Goal: Transaction & Acquisition: Purchase product/service

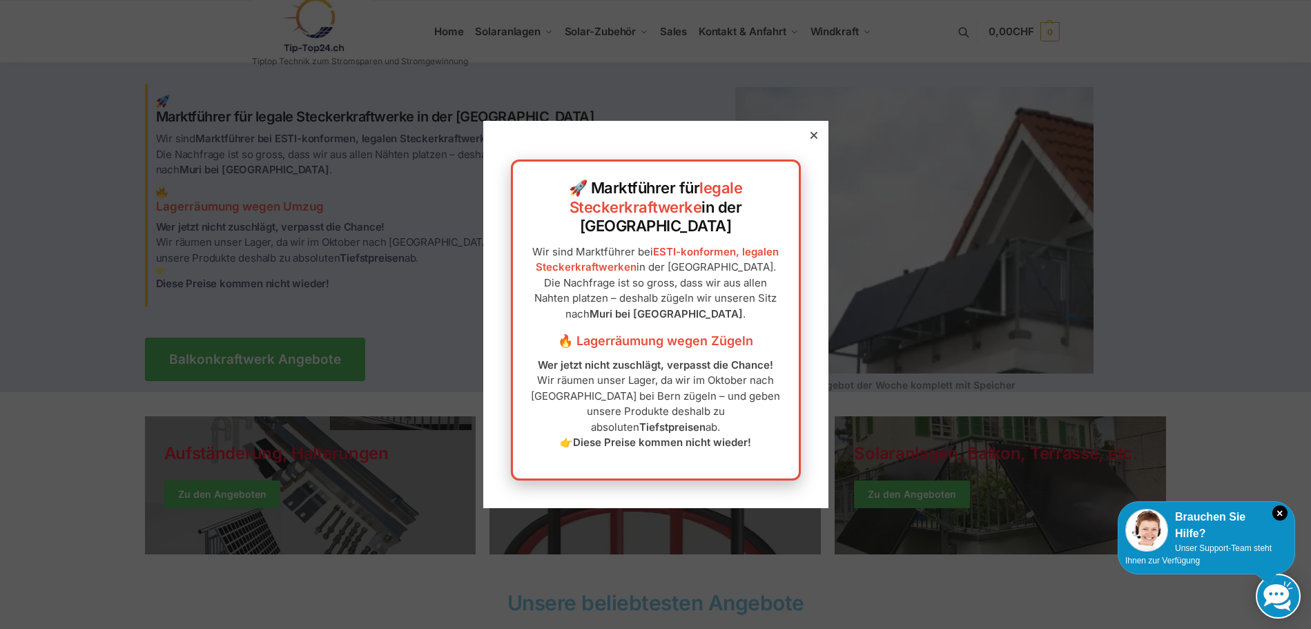
click at [810, 139] on icon at bounding box center [813, 135] width 7 height 7
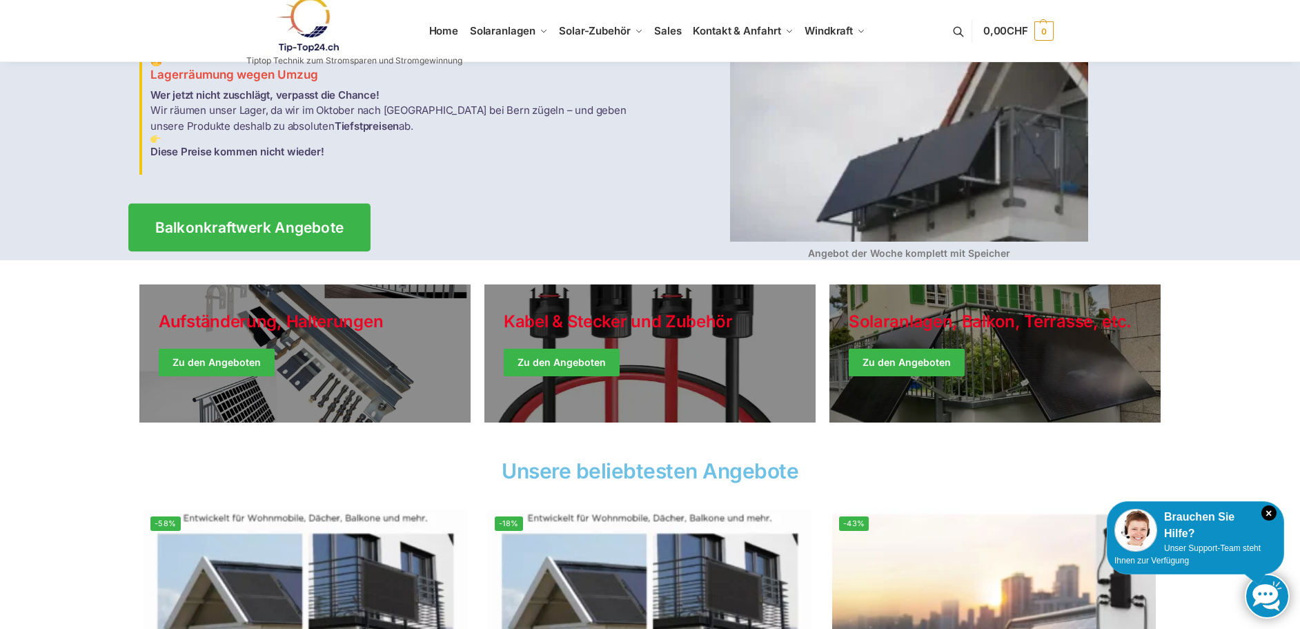
scroll to position [138, 0]
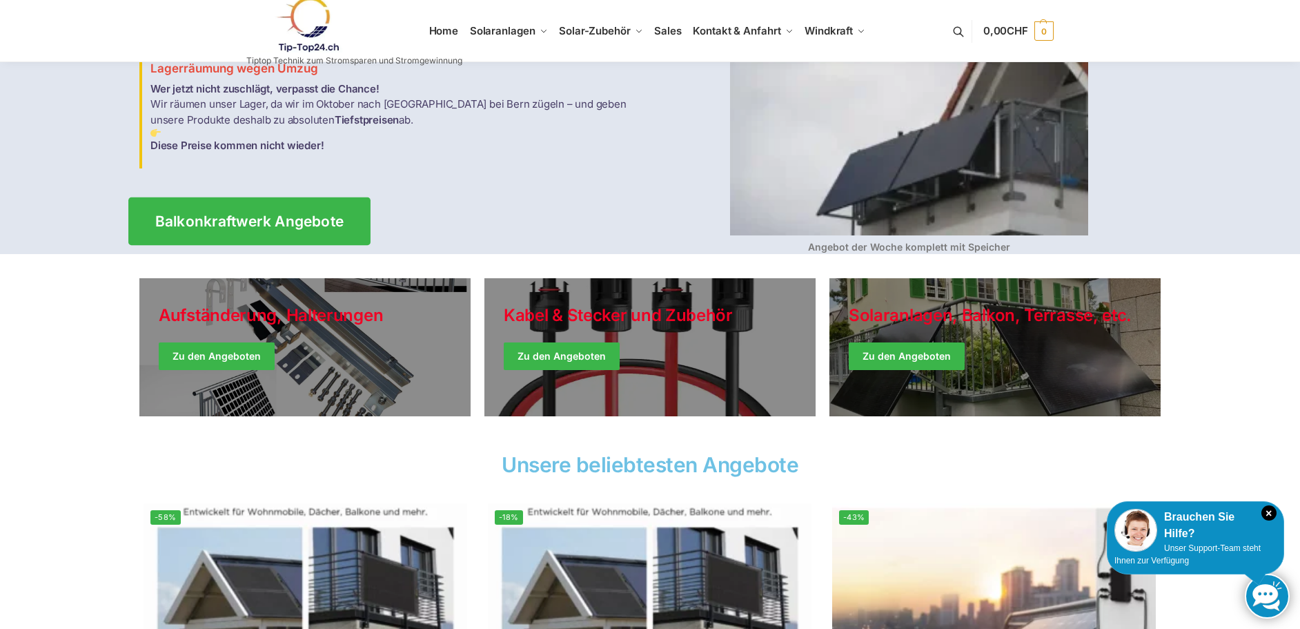
click at [239, 214] on span "Balkonkraftwerk Angebote" at bounding box center [249, 221] width 189 height 14
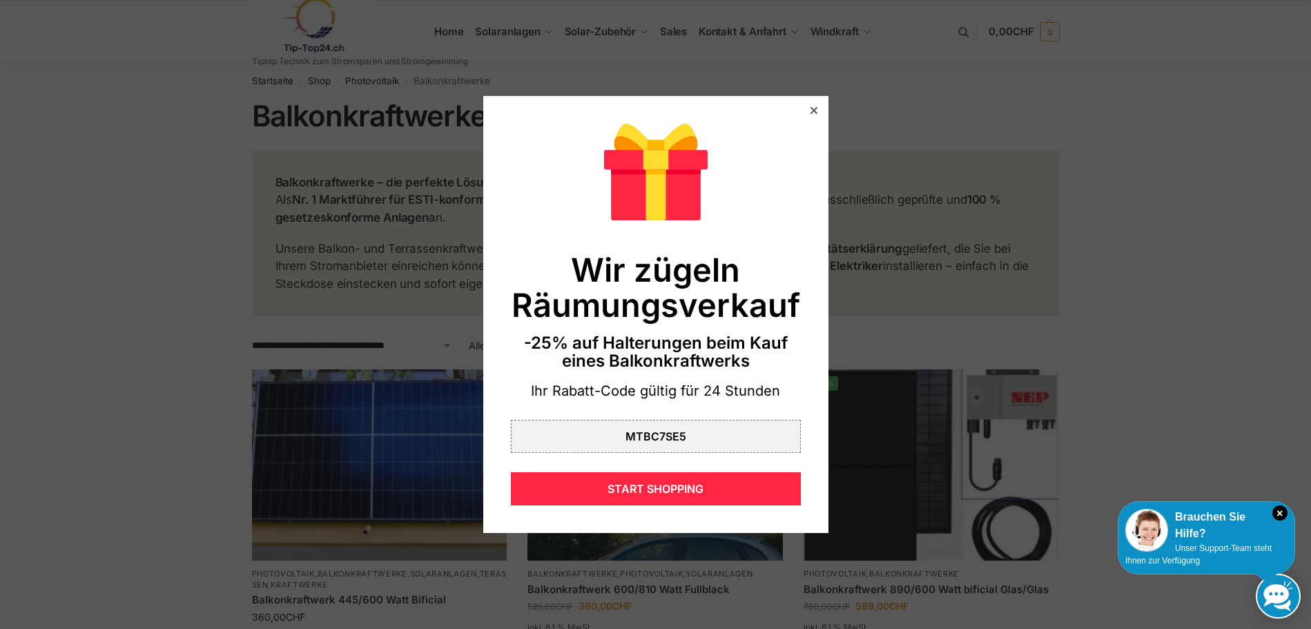
click at [807, 106] on div at bounding box center [813, 110] width 12 height 12
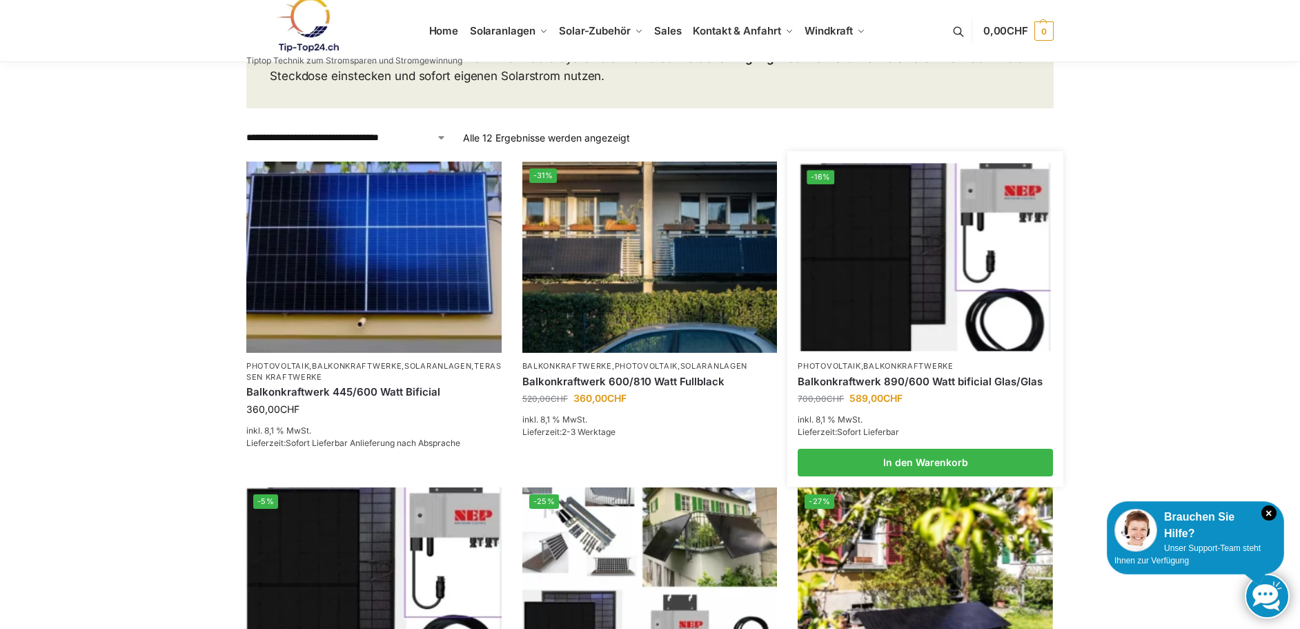
scroll to position [207, 0]
click at [867, 296] on img at bounding box center [926, 258] width 251 height 188
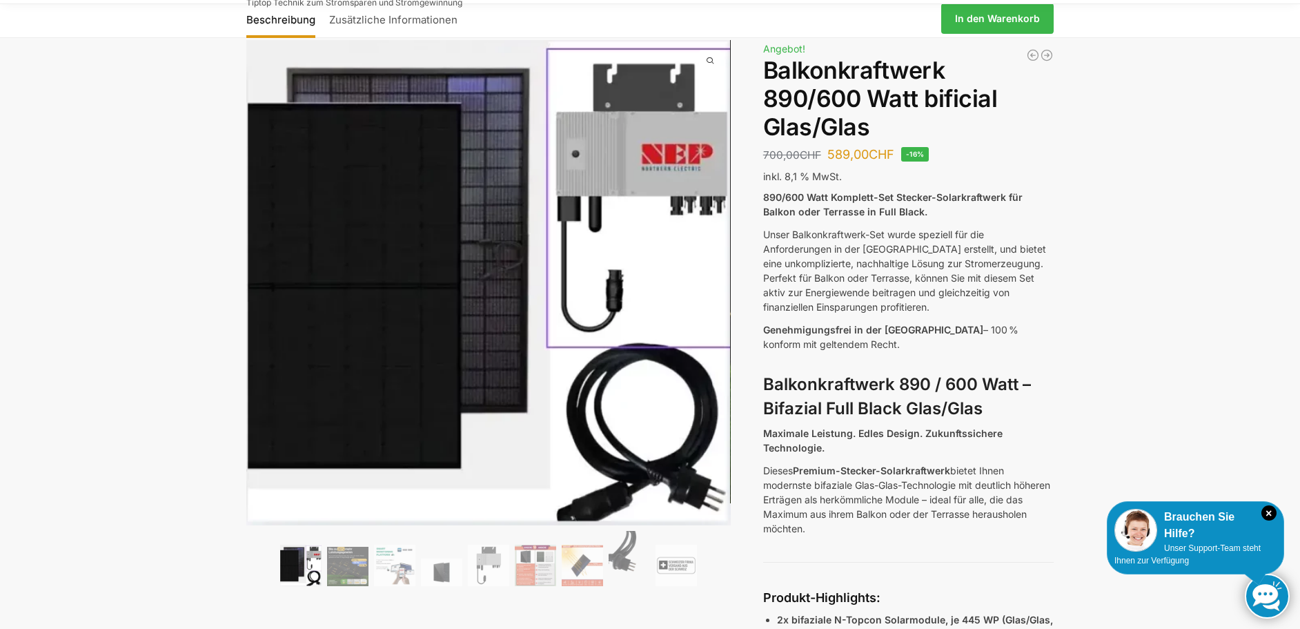
scroll to position [138, 0]
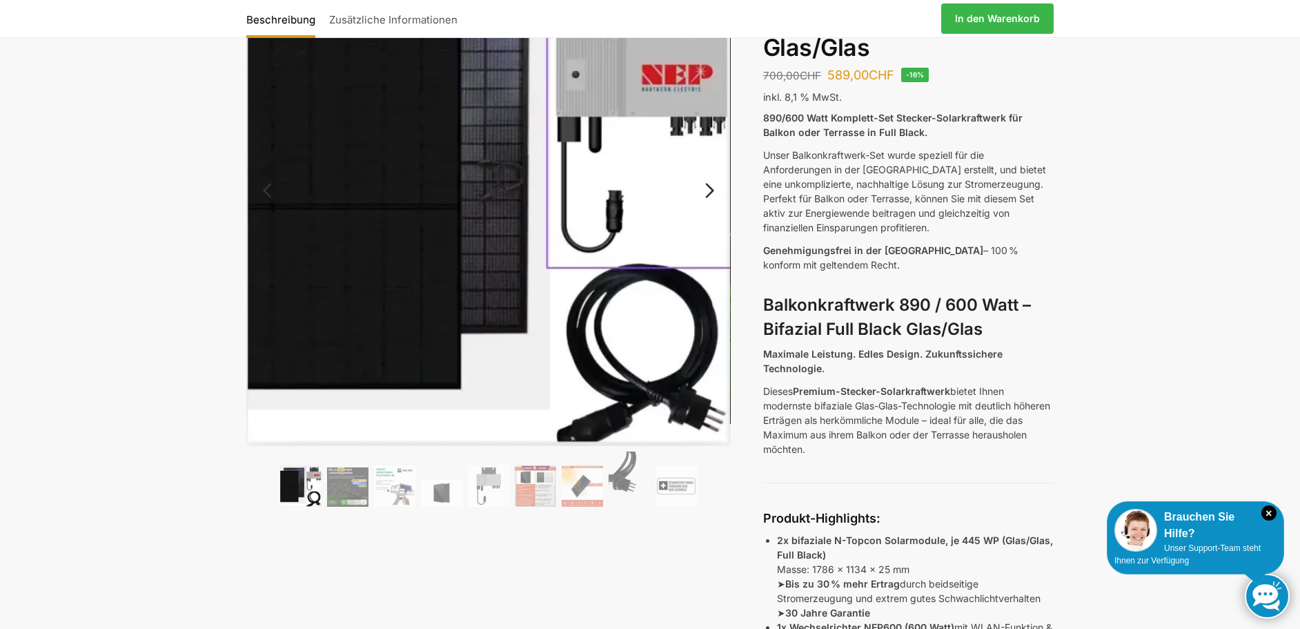
click at [300, 494] on img at bounding box center [300, 485] width 41 height 41
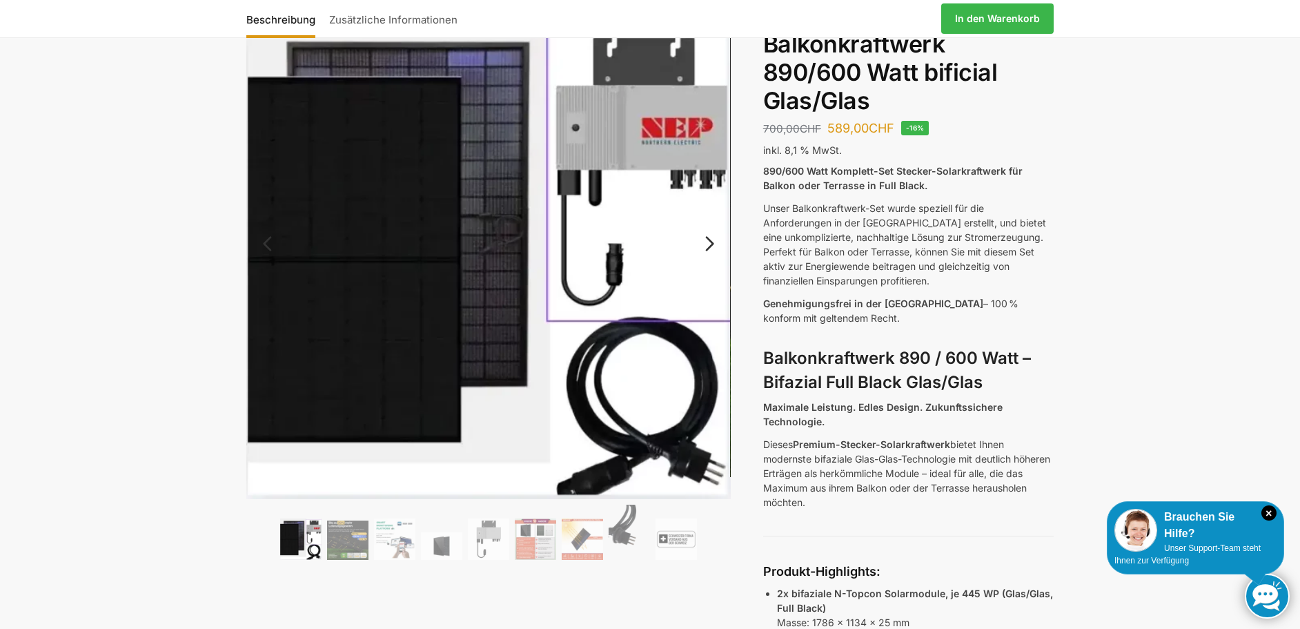
scroll to position [69, 0]
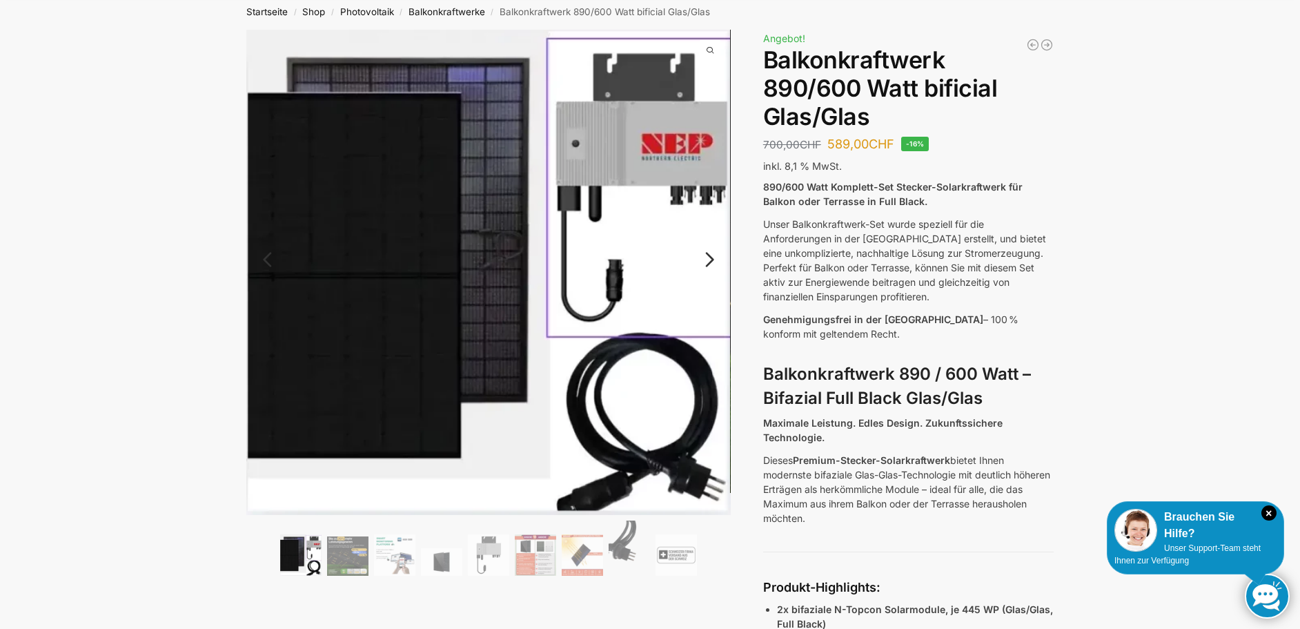
click at [707, 259] on link "Next" at bounding box center [708, 266] width 46 height 14
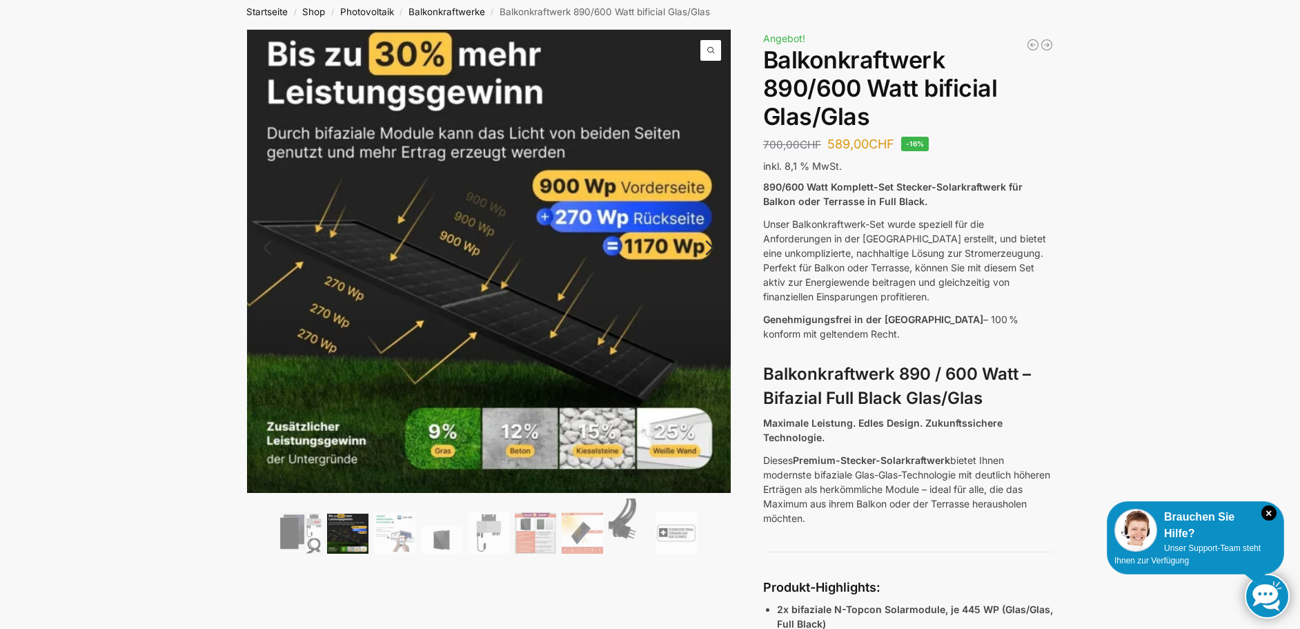
click at [711, 249] on link "Next" at bounding box center [708, 255] width 46 height 14
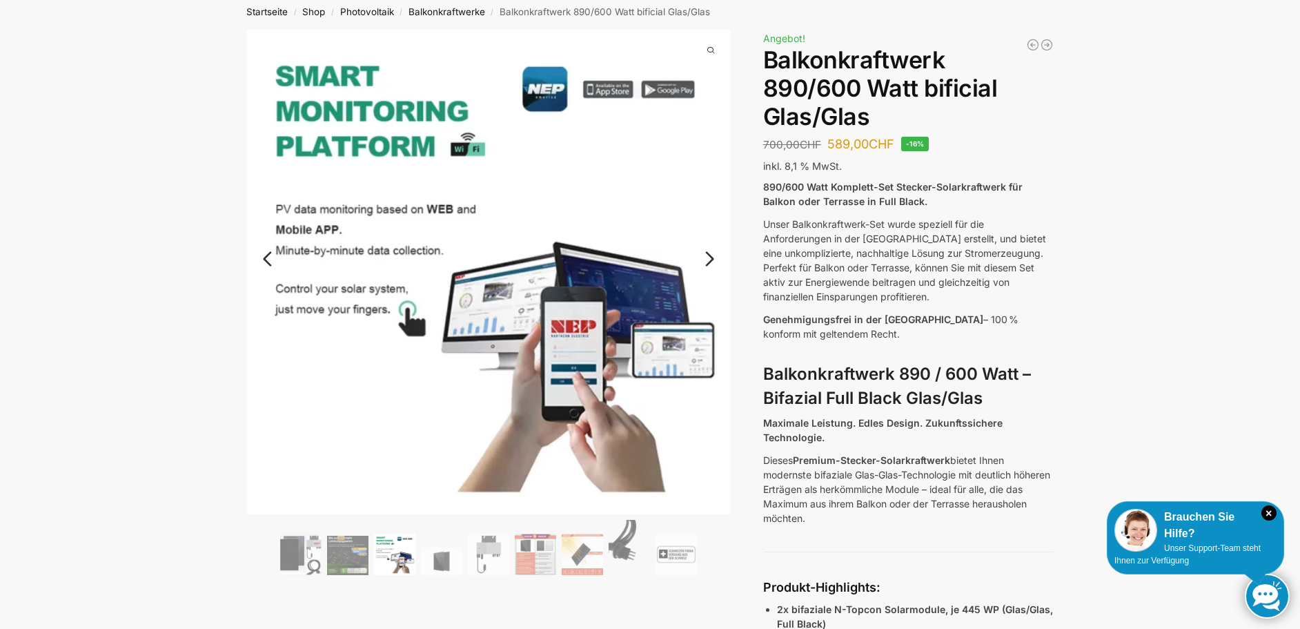
click at [711, 259] on link "Next" at bounding box center [708, 266] width 46 height 14
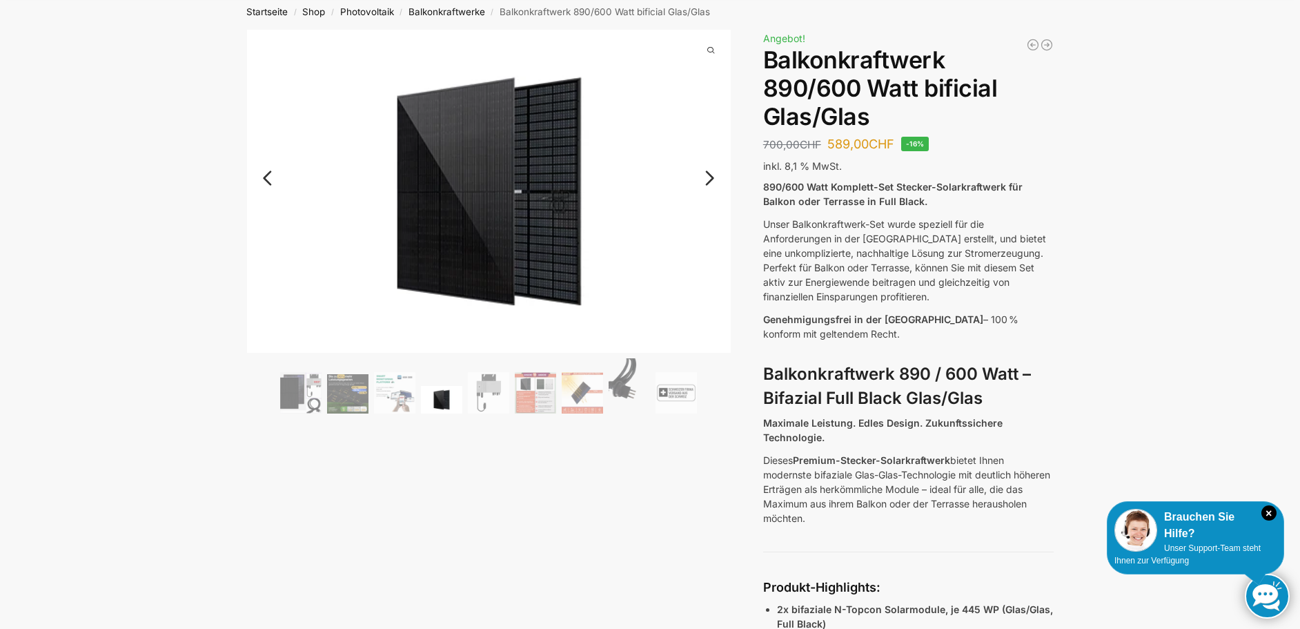
click at [708, 184] on link "Next" at bounding box center [708, 185] width 46 height 14
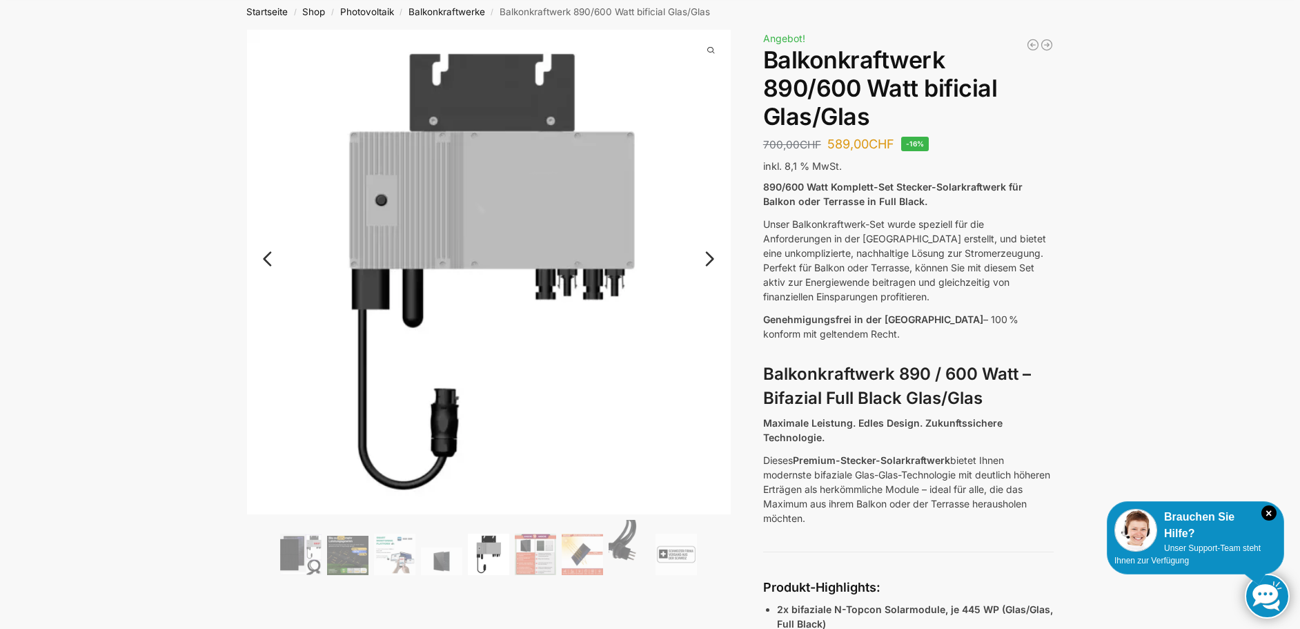
click at [707, 262] on link "Next" at bounding box center [708, 266] width 46 height 14
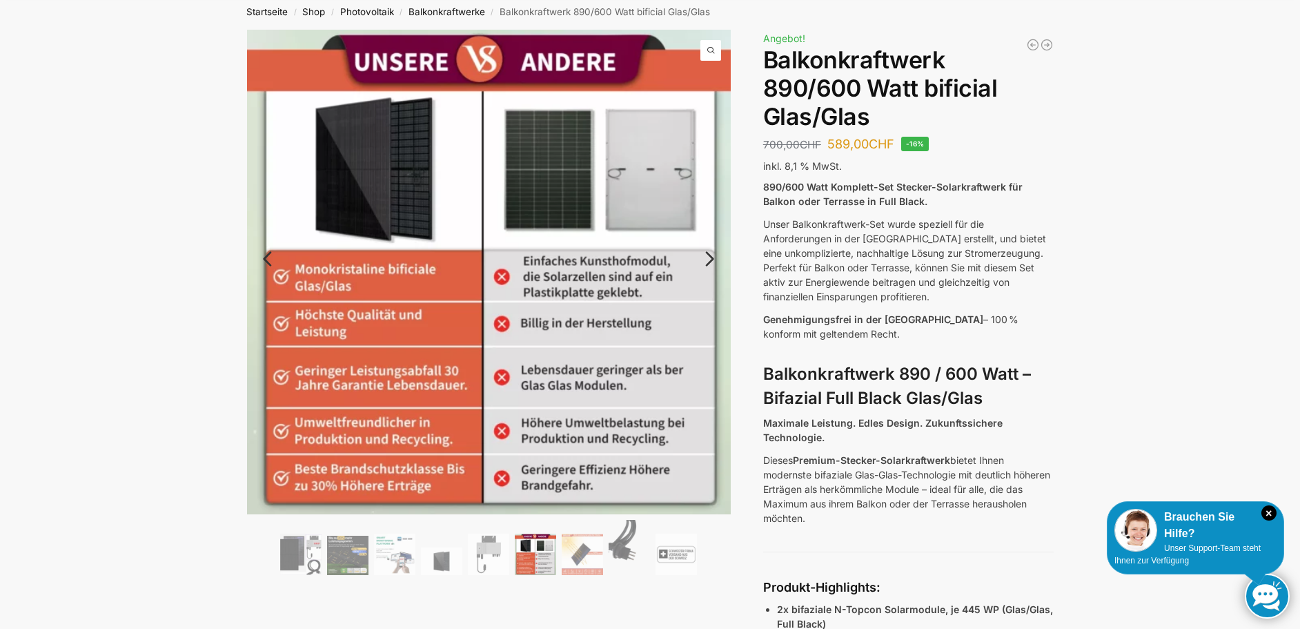
click at [707, 262] on link "Next" at bounding box center [708, 266] width 46 height 14
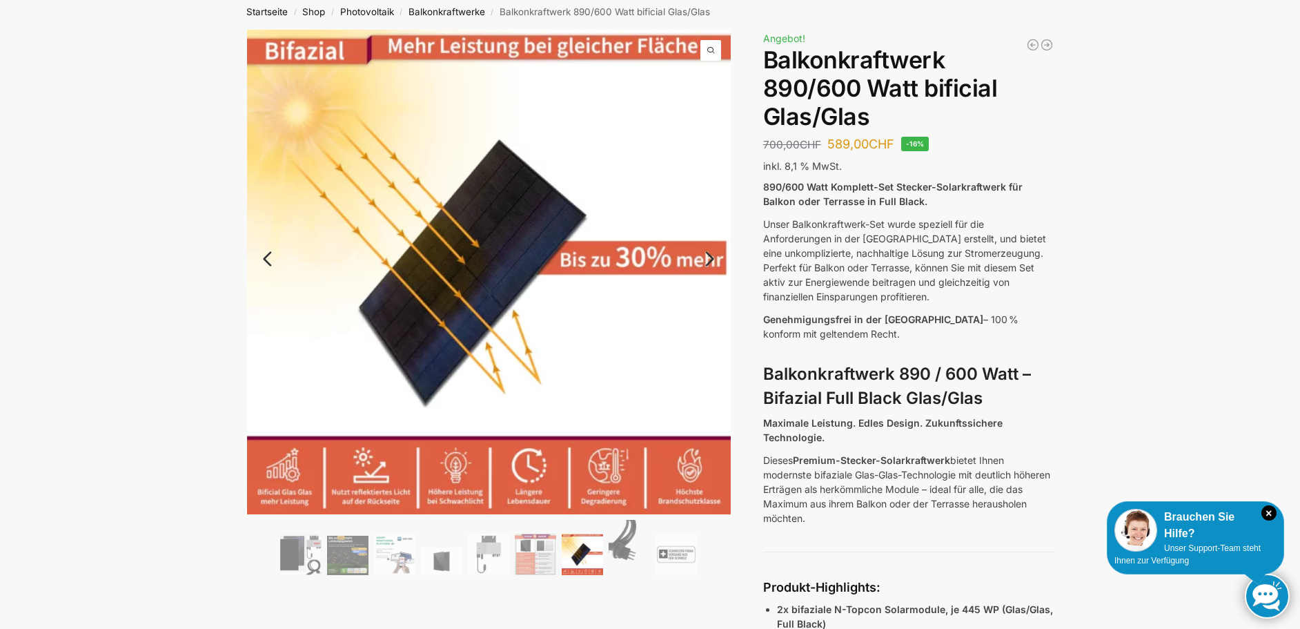
click at [707, 262] on link "Next" at bounding box center [708, 266] width 46 height 14
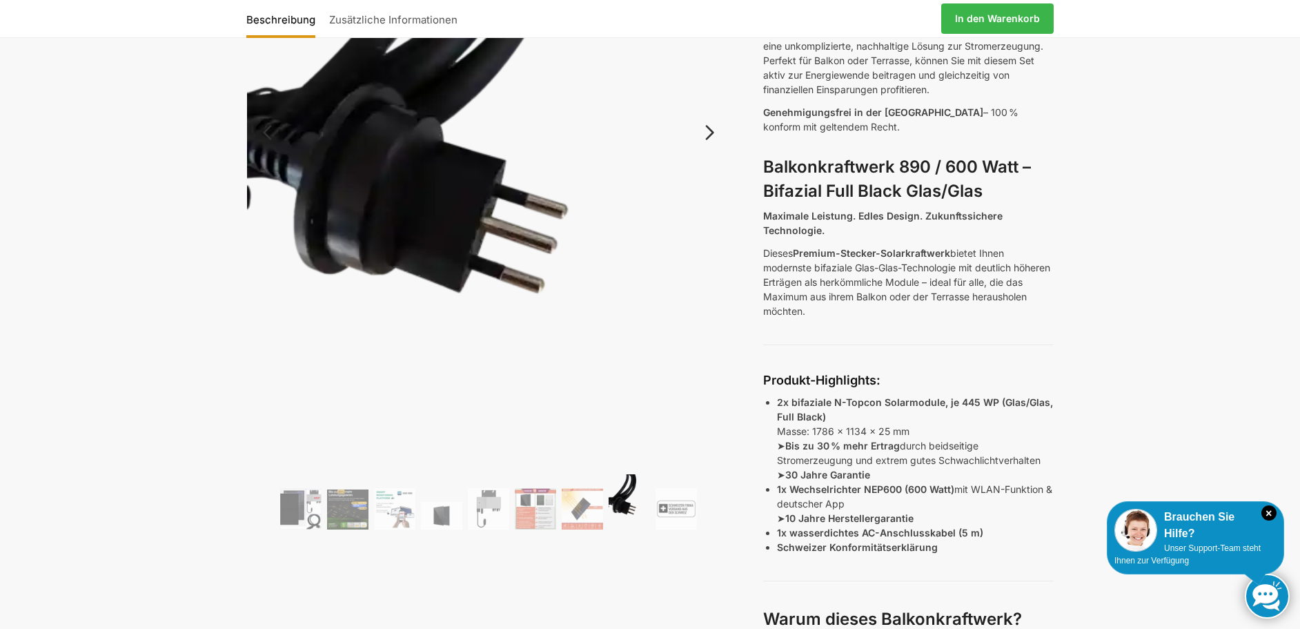
scroll to position [207, 0]
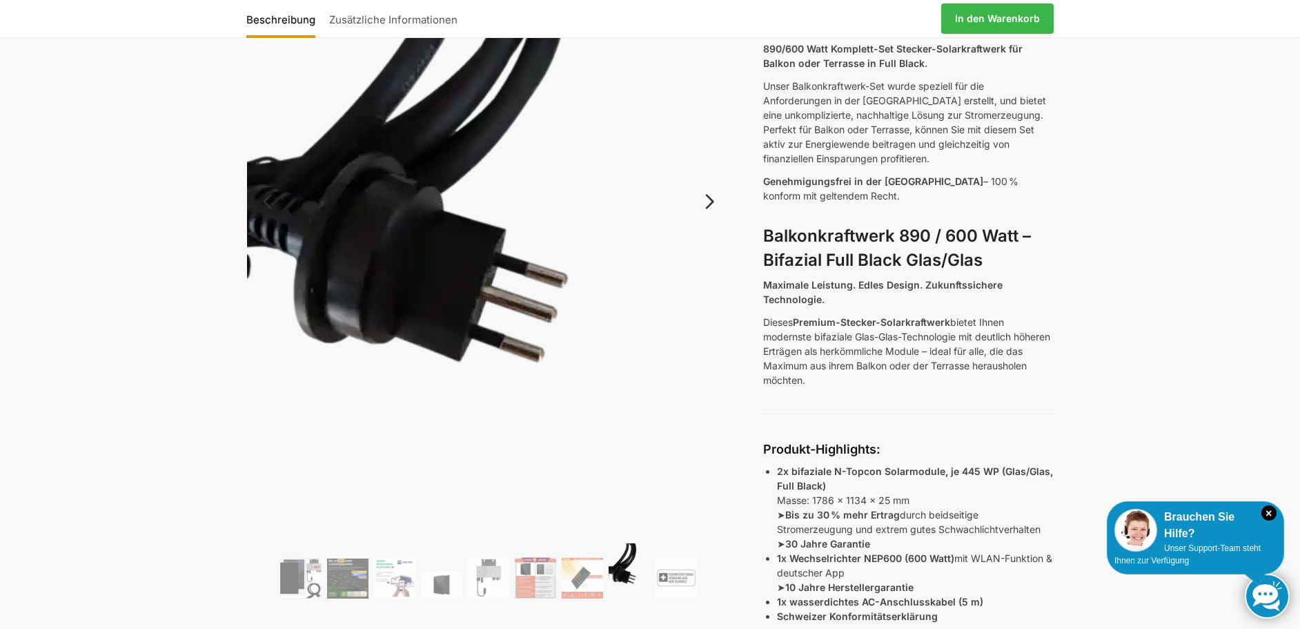
click at [705, 204] on link "Next" at bounding box center [708, 209] width 46 height 14
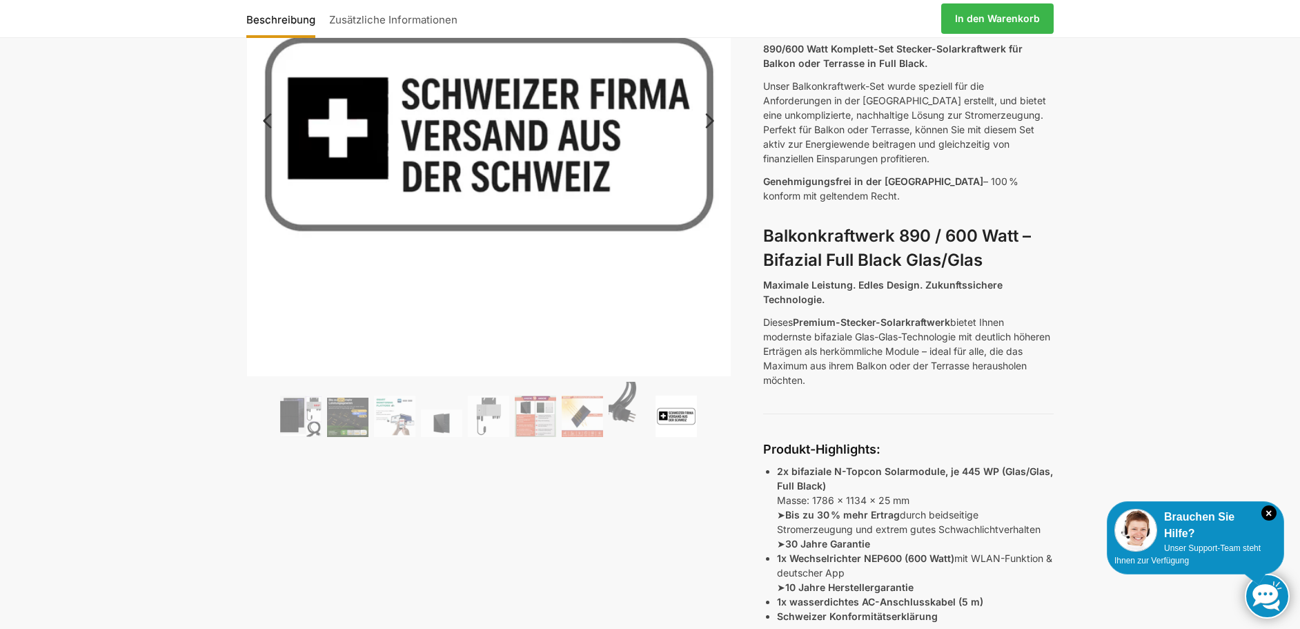
click at [712, 128] on link "Next" at bounding box center [708, 128] width 46 height 14
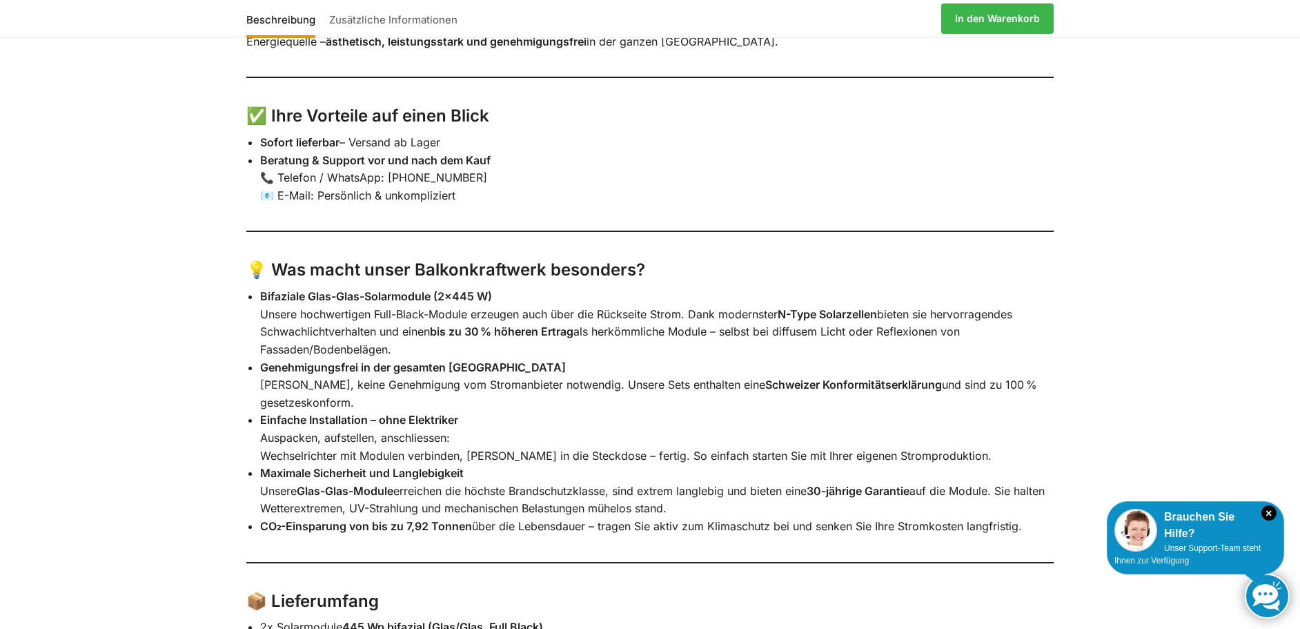
scroll to position [1932, 0]
